Goal: Task Accomplishment & Management: Use online tool/utility

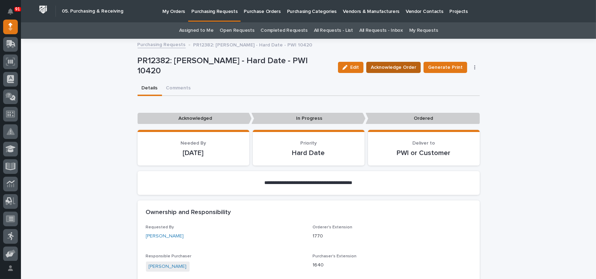
click at [393, 66] on span "Acknowledge Order" at bounding box center [393, 67] width 45 height 8
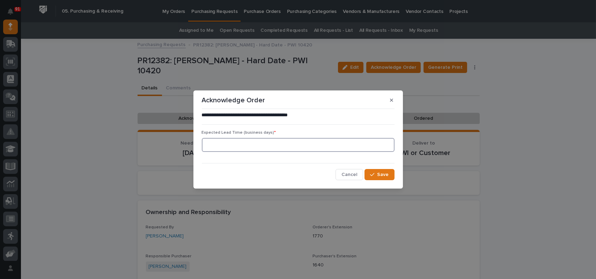
click at [224, 143] on input at bounding box center [298, 145] width 193 height 14
type input "1"
click at [375, 174] on div "button" at bounding box center [373, 174] width 7 height 5
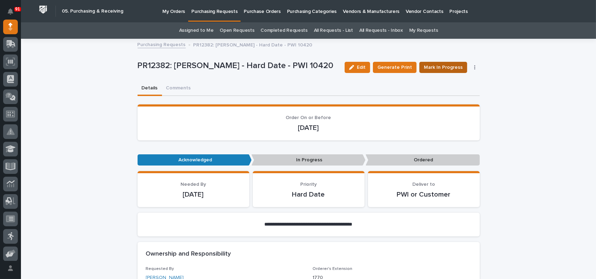
click at [441, 67] on span "Mark In Progress" at bounding box center [443, 67] width 39 height 8
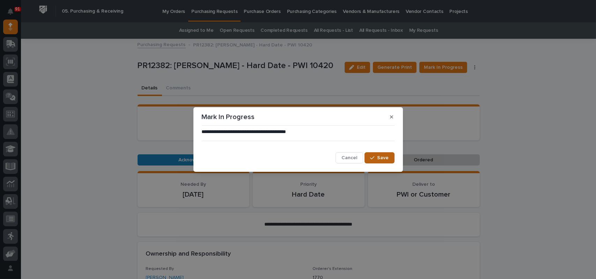
click at [380, 159] on span "Save" at bounding box center [384, 158] width 12 height 6
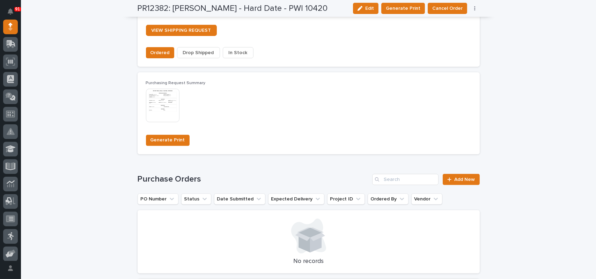
scroll to position [559, 0]
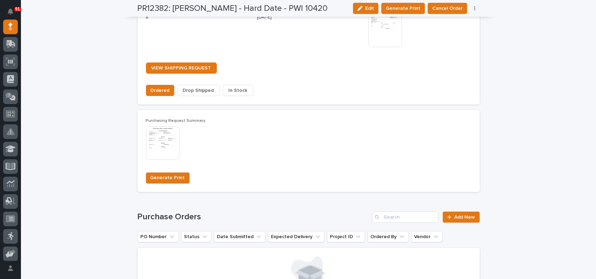
click at [237, 88] on span "In Stock" at bounding box center [238, 90] width 19 height 8
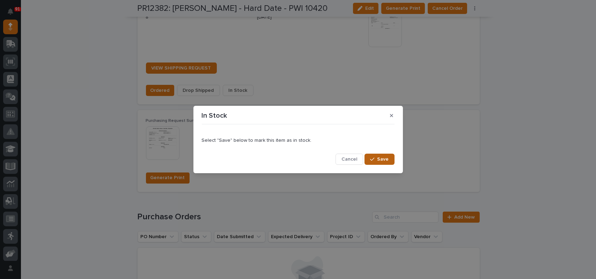
click at [379, 158] on span "Save" at bounding box center [384, 159] width 12 height 6
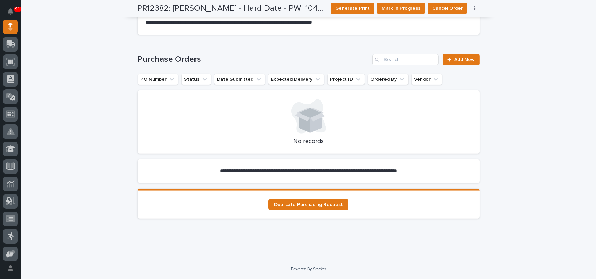
scroll to position [553, 0]
